Goal: Information Seeking & Learning: Learn about a topic

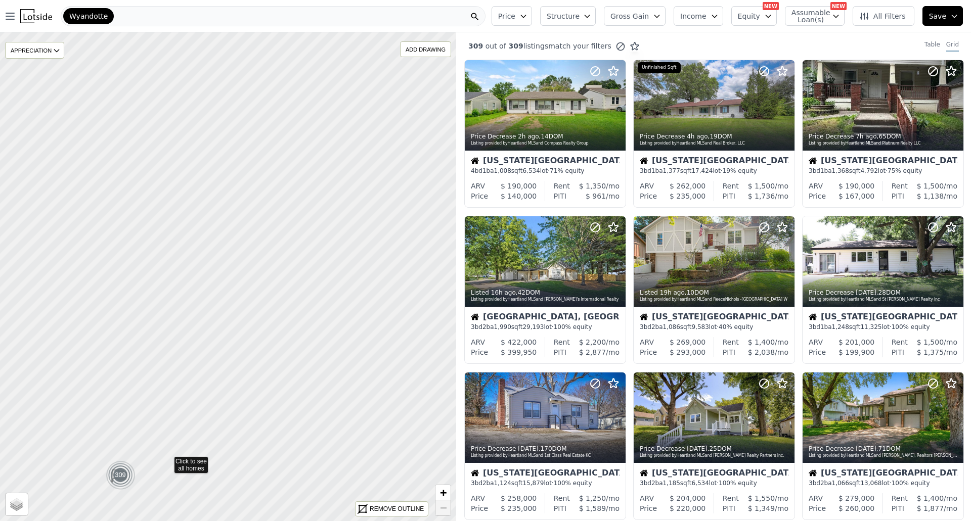
drag, startPoint x: 411, startPoint y: 309, endPoint x: 0, endPoint y: 490, distance: 448.7
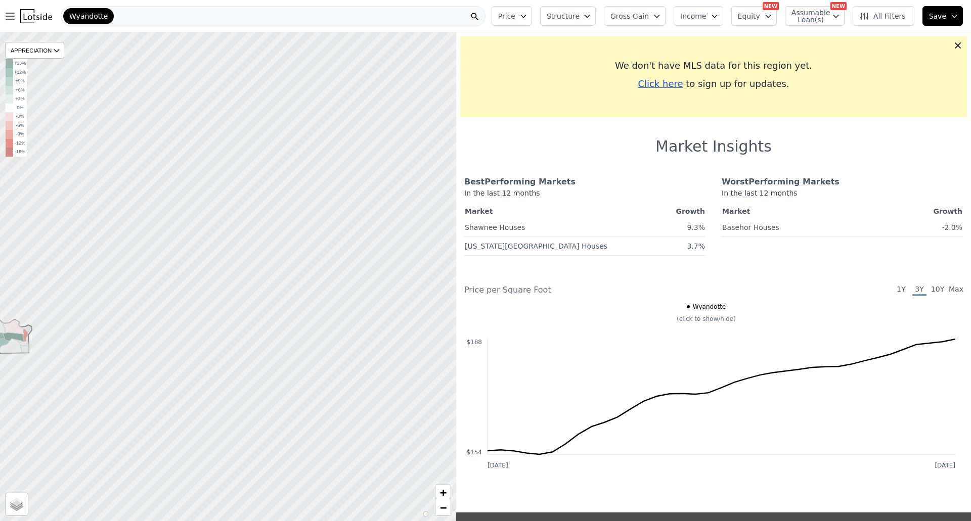
drag, startPoint x: 413, startPoint y: 351, endPoint x: 17, endPoint y: 346, distance: 395.6
click at [17, 346] on icon at bounding box center [2, 341] width 59 height 50
drag, startPoint x: 254, startPoint y: 328, endPoint x: 255, endPoint y: 315, distance: 13.2
click at [255, 315] on div at bounding box center [227, 276] width 547 height 587
drag, startPoint x: 368, startPoint y: 276, endPoint x: 16, endPoint y: 408, distance: 375.8
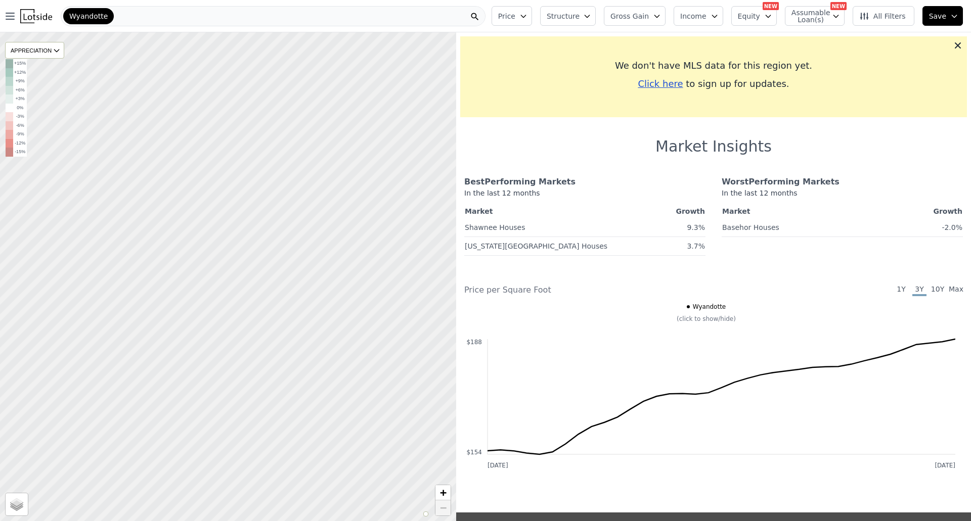
click at [19, 408] on div at bounding box center [227, 276] width 547 height 587
drag, startPoint x: 309, startPoint y: 233, endPoint x: 99, endPoint y: 545, distance: 376.3
click at [99, 521] on html "Open main menu Wyandotte Price Structure Gross Gain Income Equity NEW Assumable…" at bounding box center [485, 260] width 971 height 521
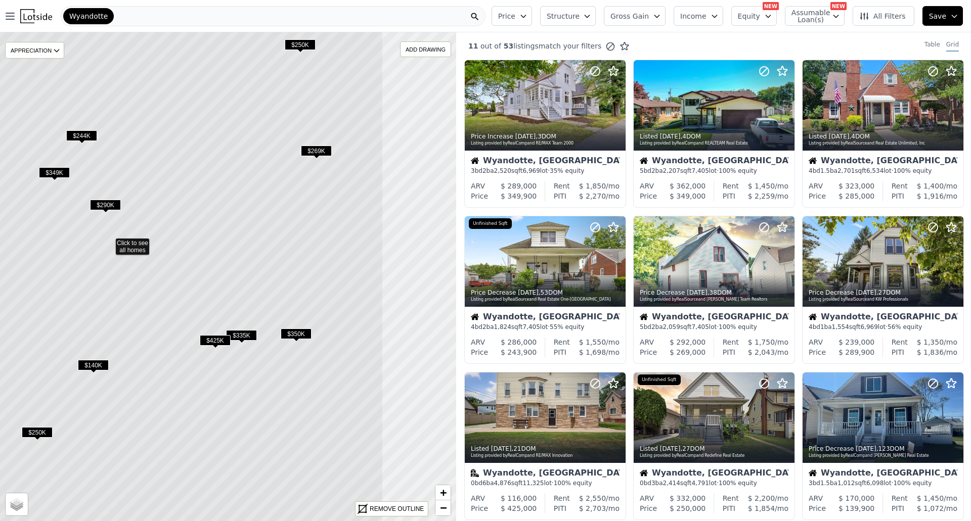
drag, startPoint x: 398, startPoint y: 331, endPoint x: 279, endPoint y: 296, distance: 124.4
click at [279, 296] on icon at bounding box center [108, 241] width 549 height 589
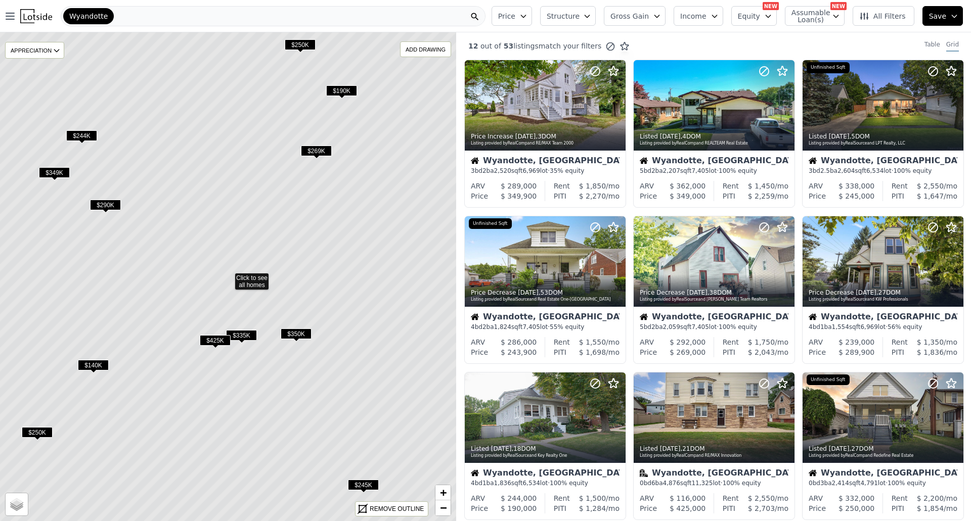
click at [249, 281] on icon at bounding box center [227, 276] width 549 height 589
click at [241, 339] on span "$335K" at bounding box center [241, 335] width 31 height 11
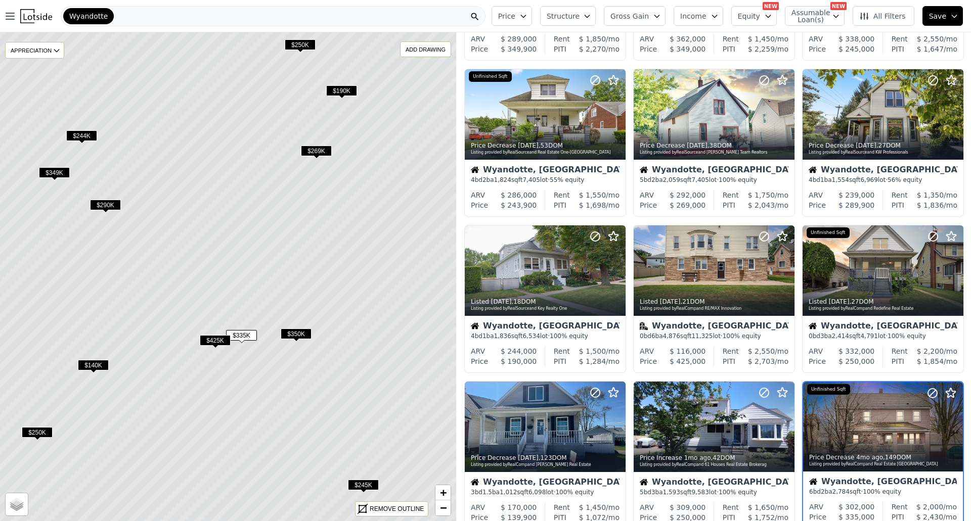
scroll to position [310, 0]
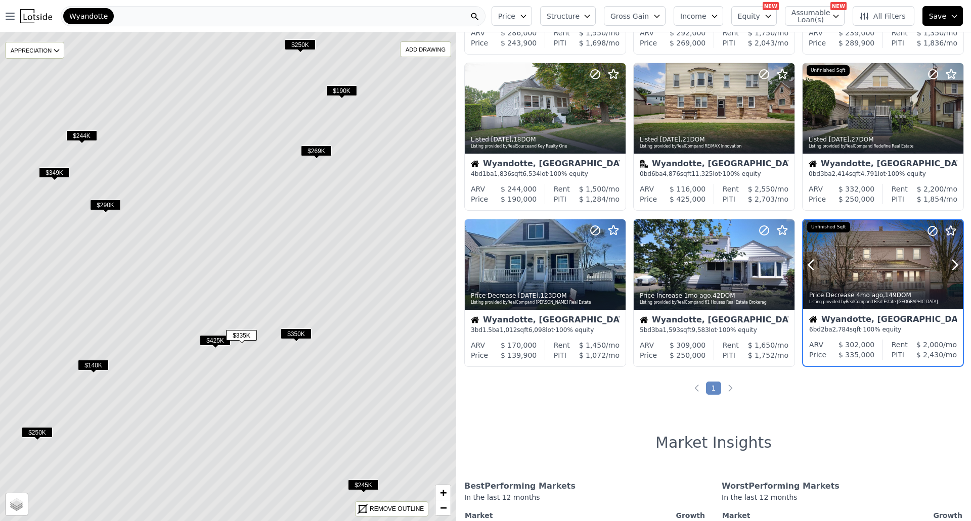
click at [889, 282] on div at bounding box center [883, 286] width 160 height 18
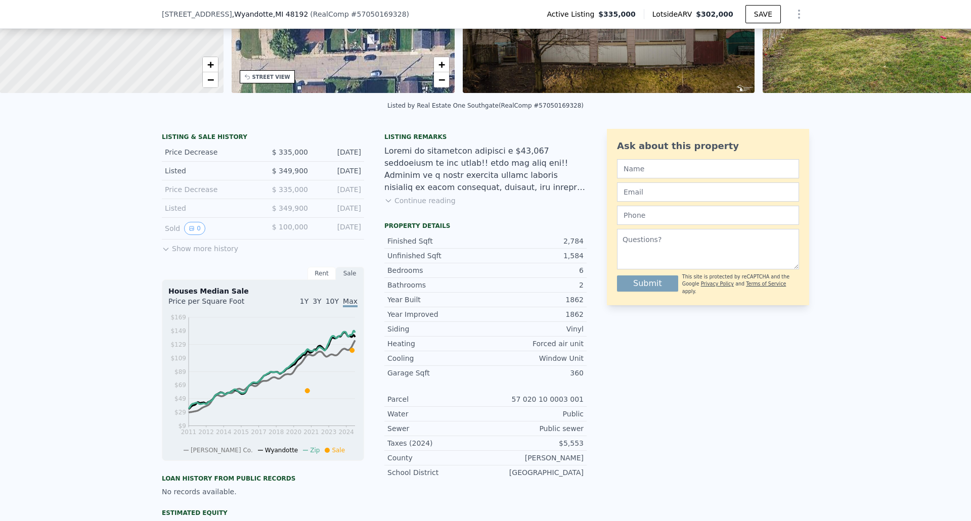
scroll to position [47, 0]
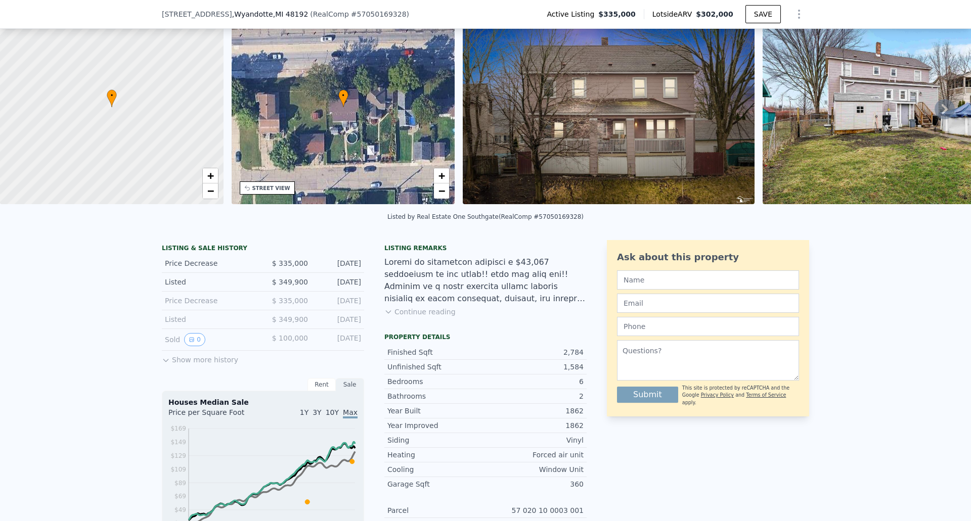
click at [177, 365] on button "Show more history" at bounding box center [200, 358] width 76 height 14
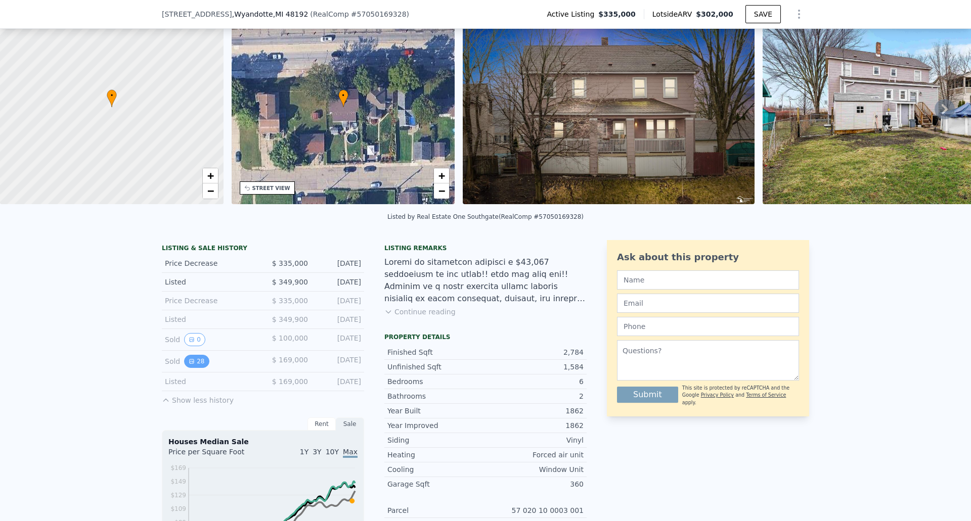
click at [189, 365] on icon "View historical data" at bounding box center [192, 362] width 6 height 6
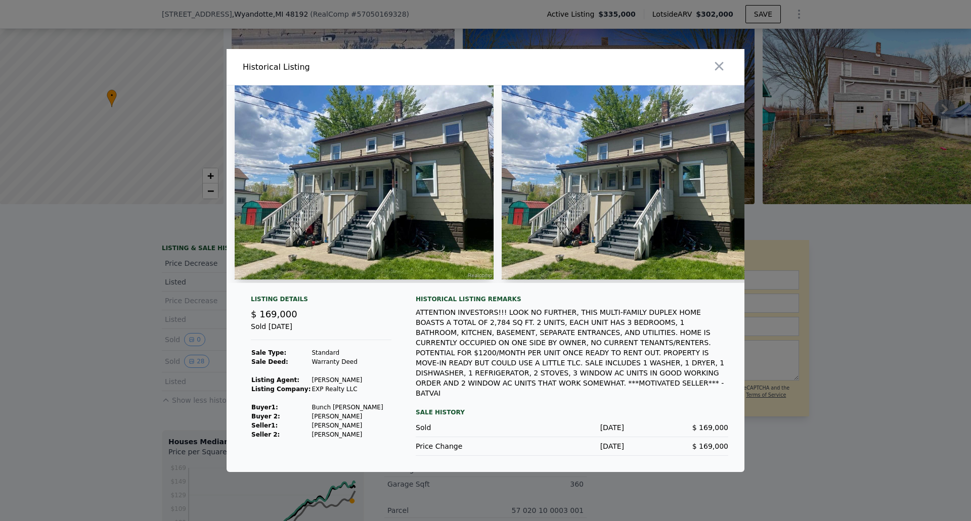
click at [409, 195] on img at bounding box center [364, 182] width 259 height 194
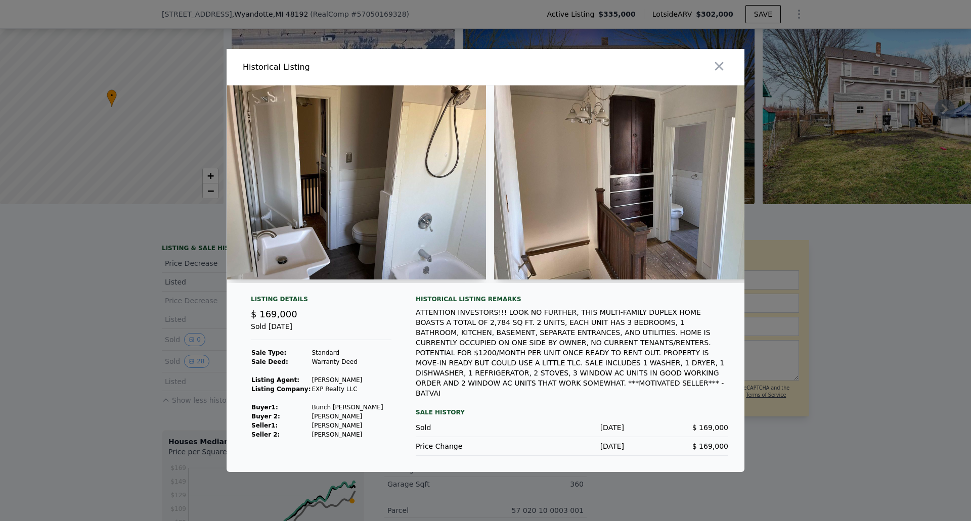
scroll to position [0, 4975]
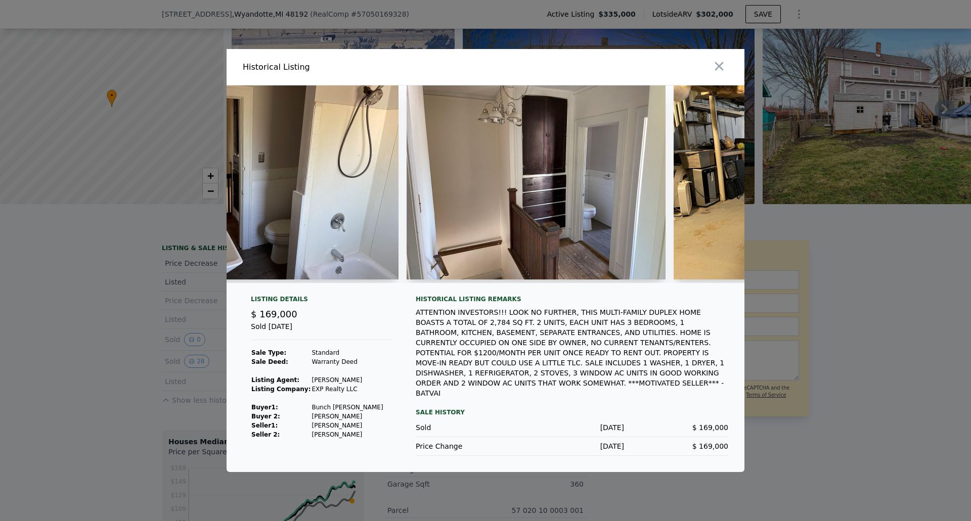
click at [870, 379] on div at bounding box center [485, 260] width 971 height 521
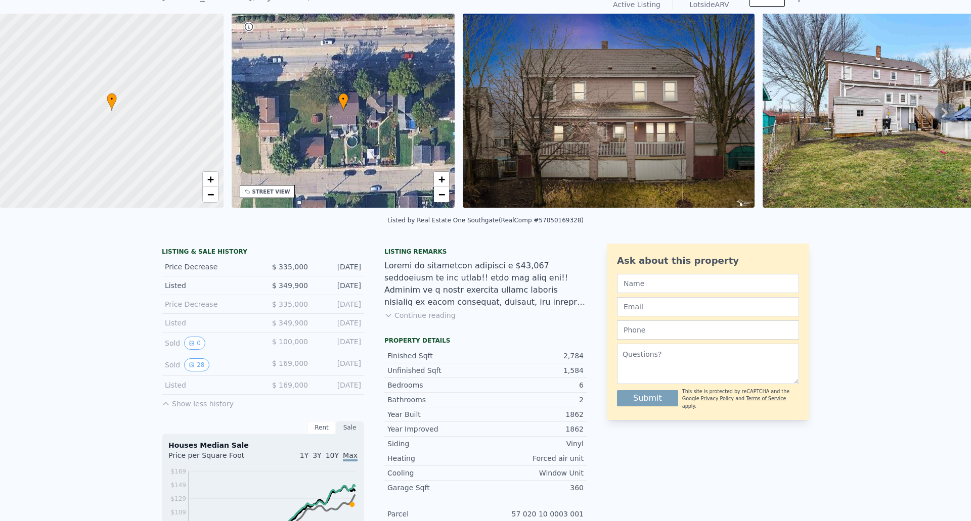
scroll to position [4, 0]
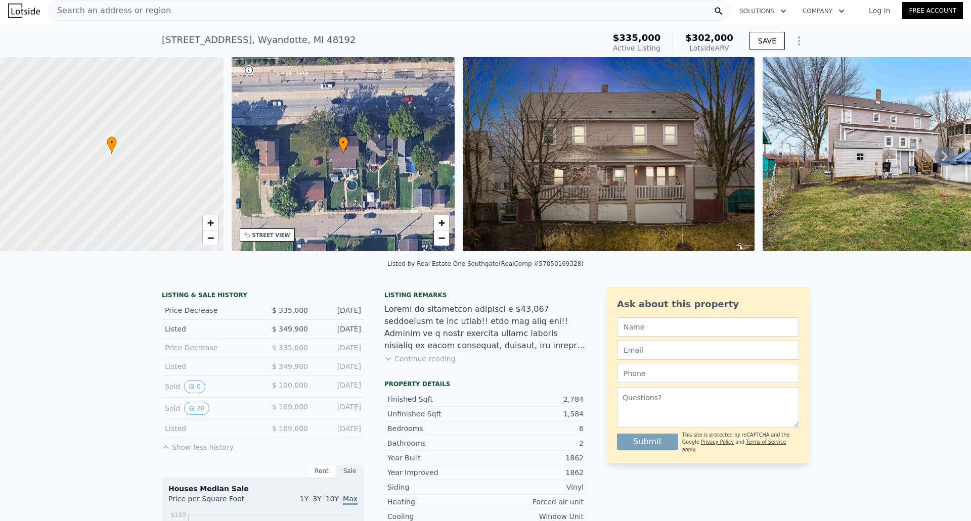
click at [196, 11] on div "Search an address or region" at bounding box center [389, 11] width 681 height 20
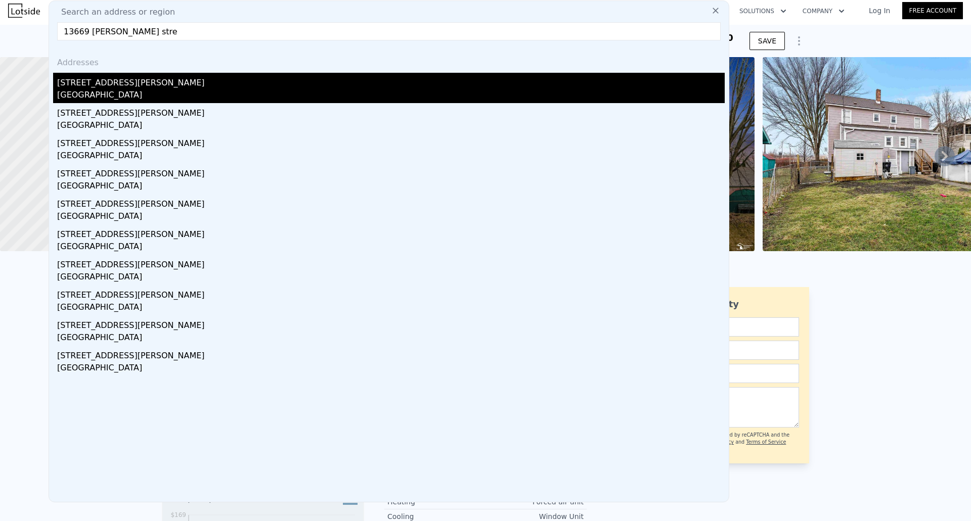
type input "13669 longtin stre"
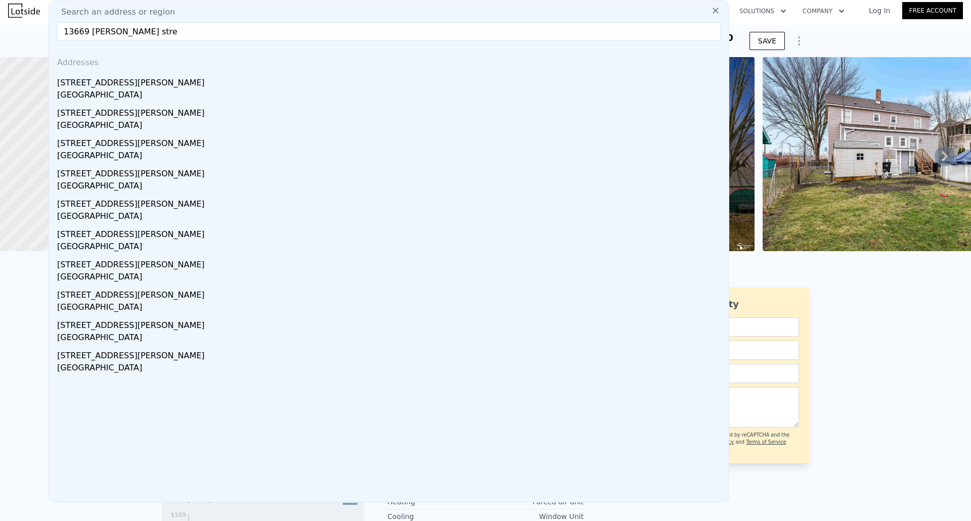
drag, startPoint x: 126, startPoint y: 84, endPoint x: 440, endPoint y: 136, distance: 318.4
click at [126, 83] on div "13669 Longtin St" at bounding box center [391, 81] width 668 height 16
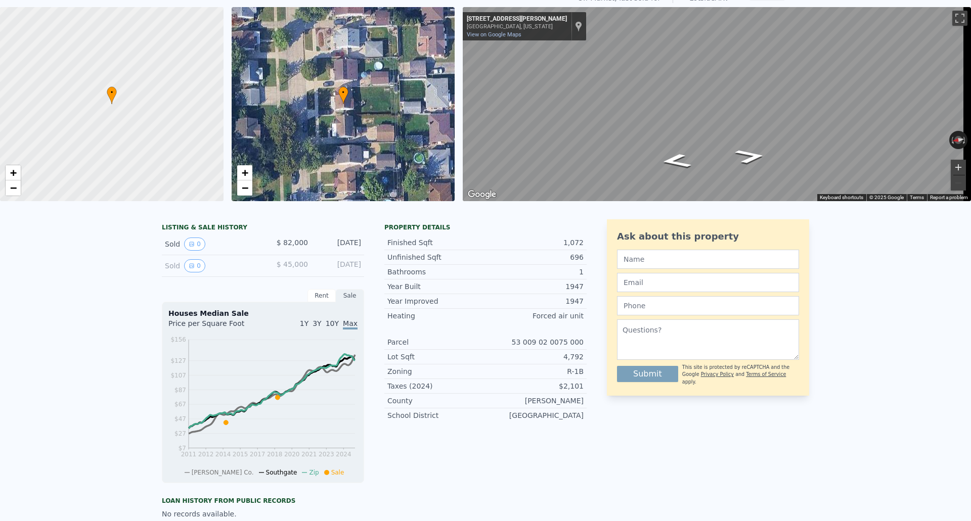
scroll to position [4, 0]
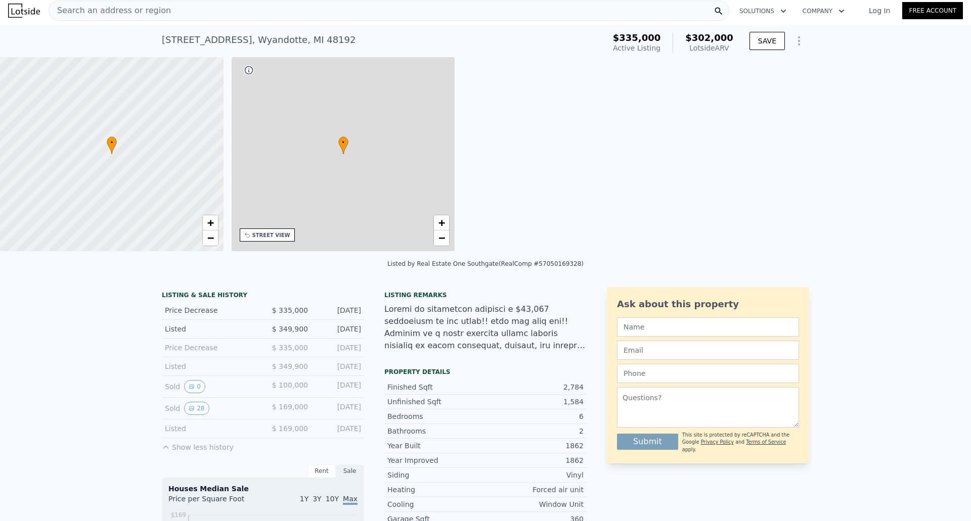
type input "0"
type input "5"
type input "1.5"
type input "3"
type input "2022"
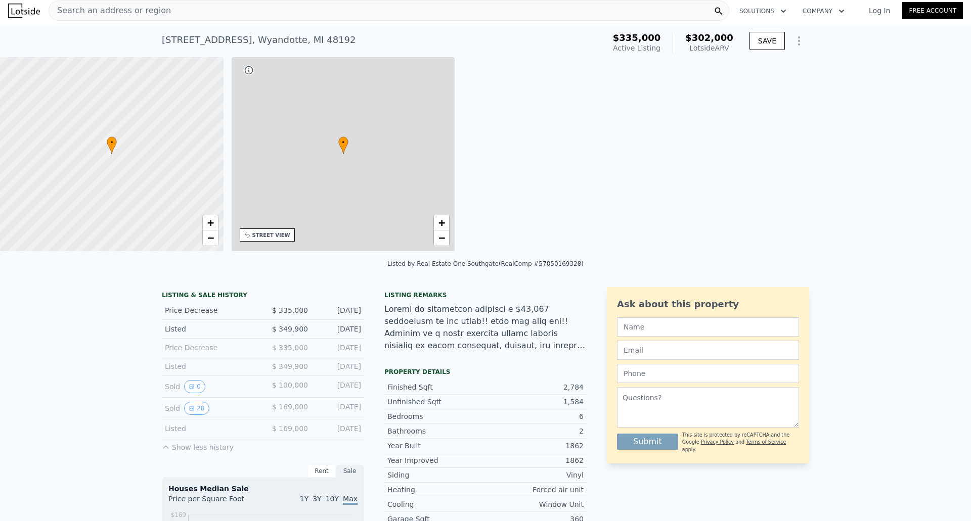
type input "3541"
type input "12196.800000000001"
type input "$ 302,000"
type input "6"
type input "-$ 79,389"
